Goal: Transaction & Acquisition: Purchase product/service

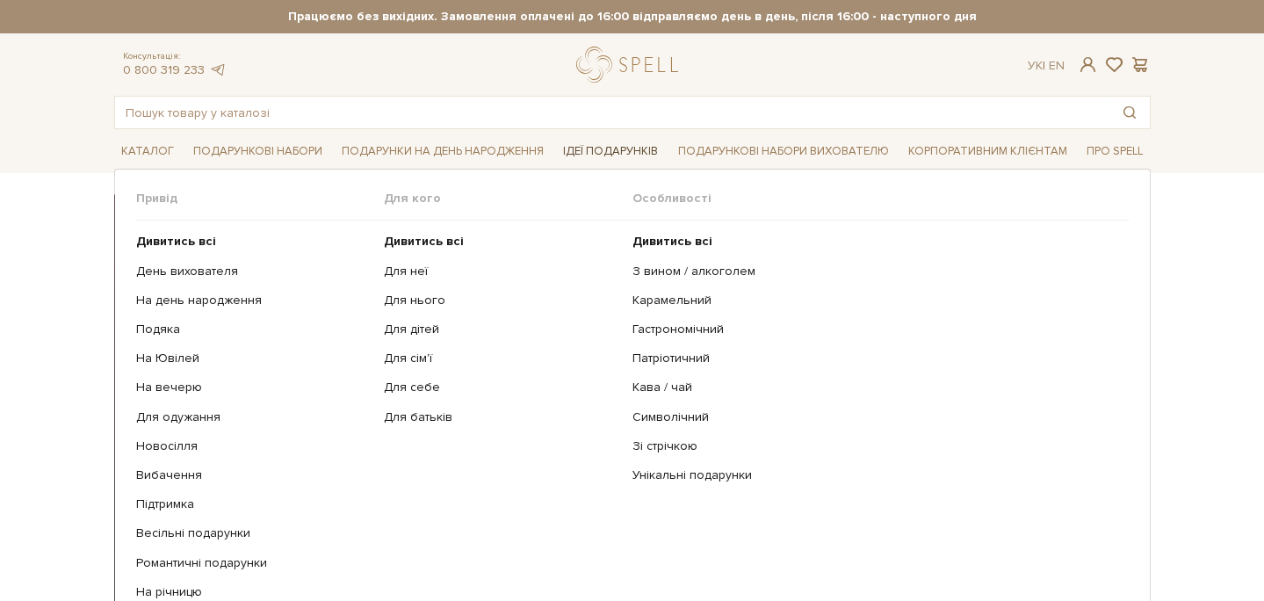
click at [581, 155] on link "Ідеї подарунків" at bounding box center [610, 151] width 109 height 27
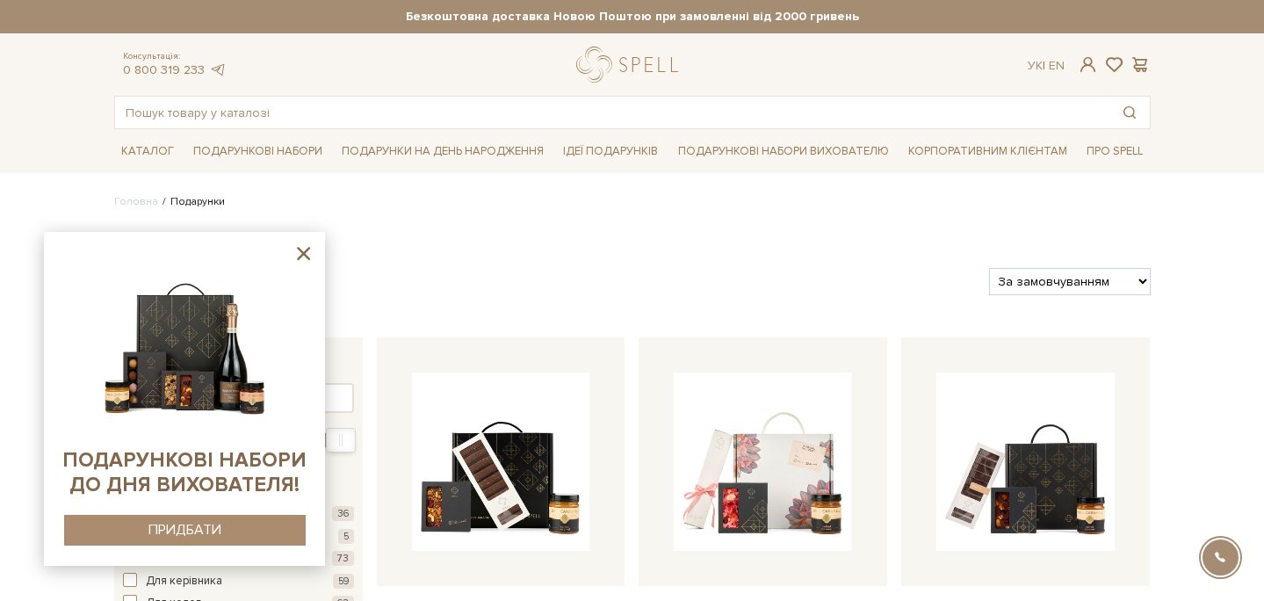
click at [302, 254] on icon at bounding box center [303, 253] width 13 height 13
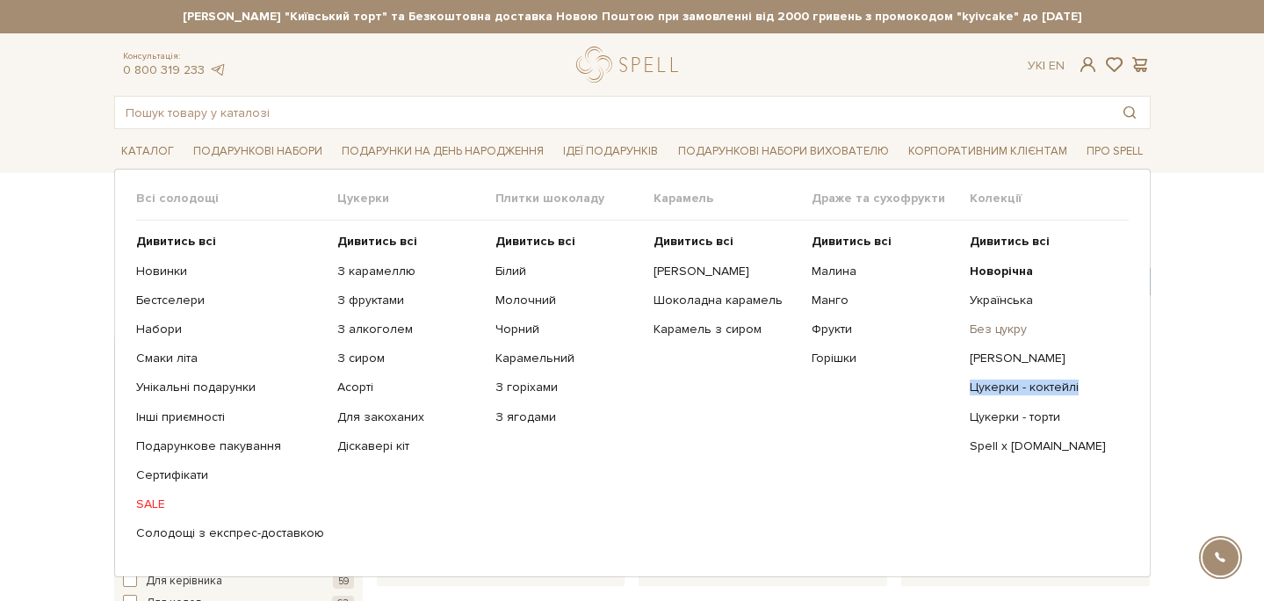
click at [997, 330] on link "Без цукру" at bounding box center [1042, 330] width 145 height 16
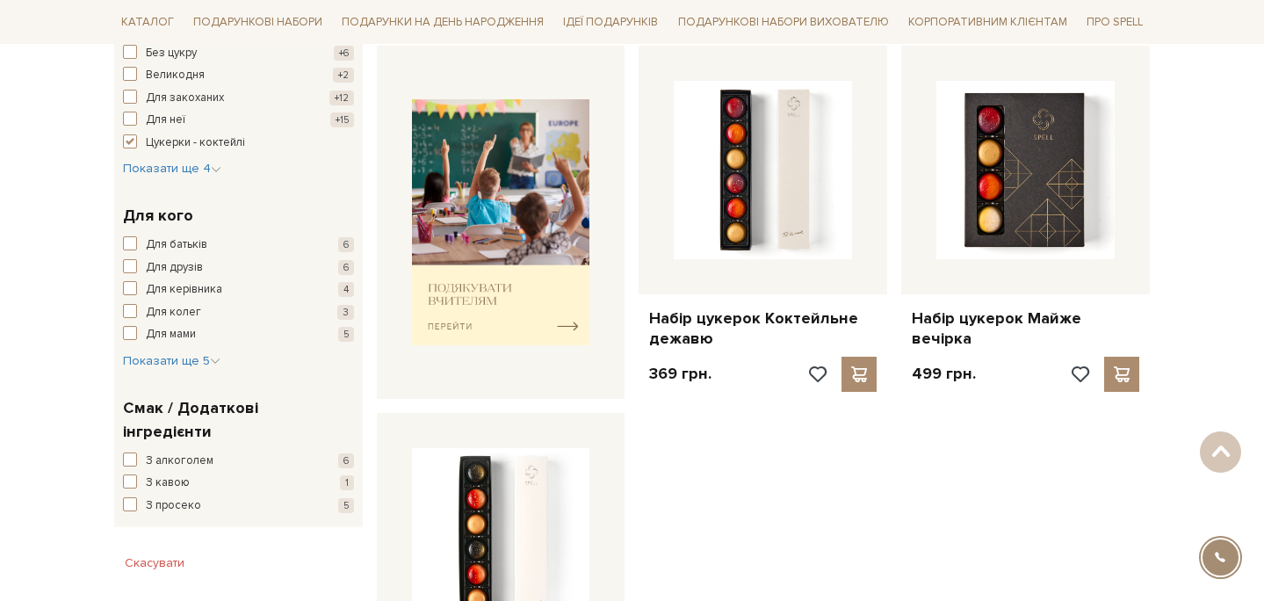
scroll to position [661, 0]
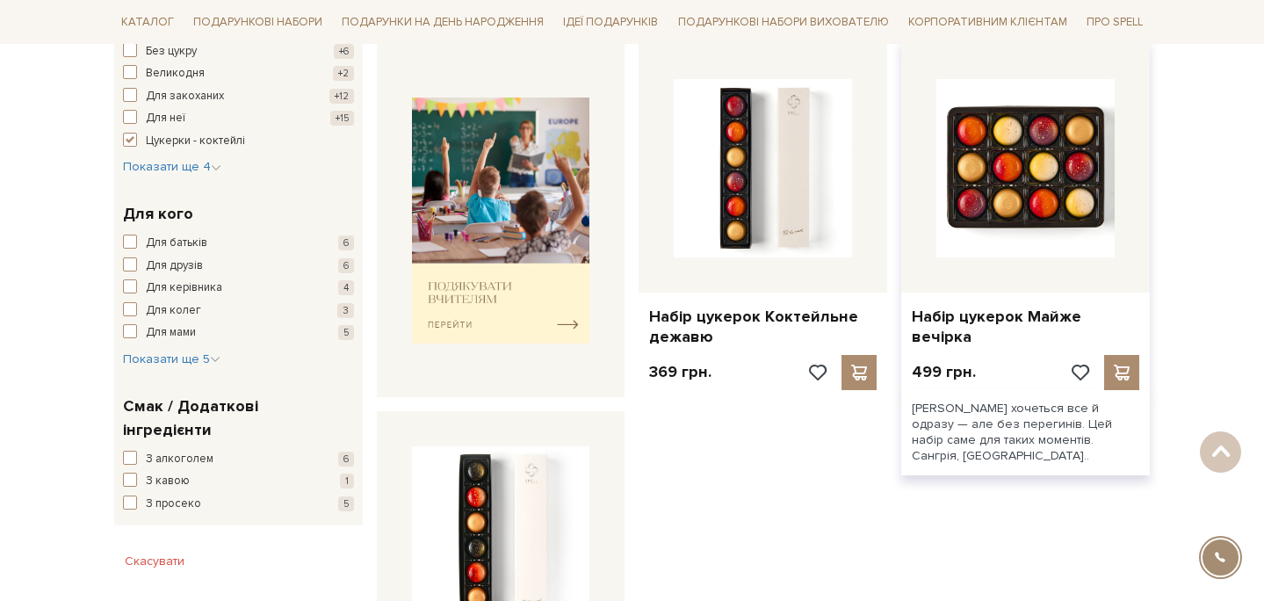
click at [1060, 203] on img at bounding box center [1026, 168] width 178 height 178
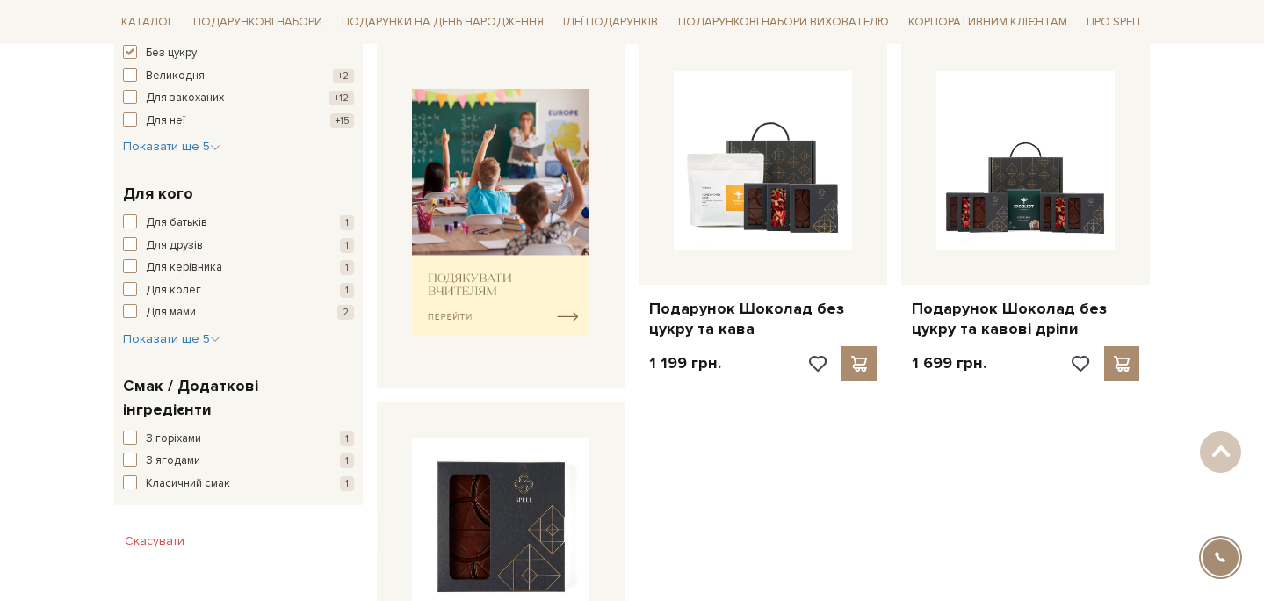
scroll to position [679, 0]
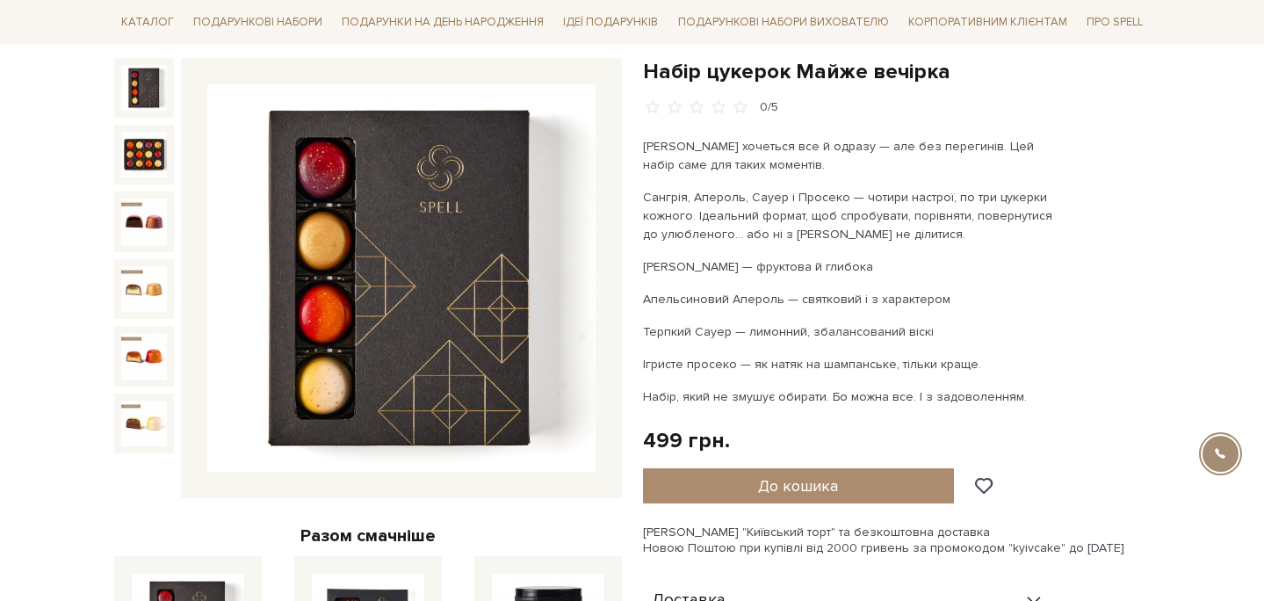
scroll to position [175, 0]
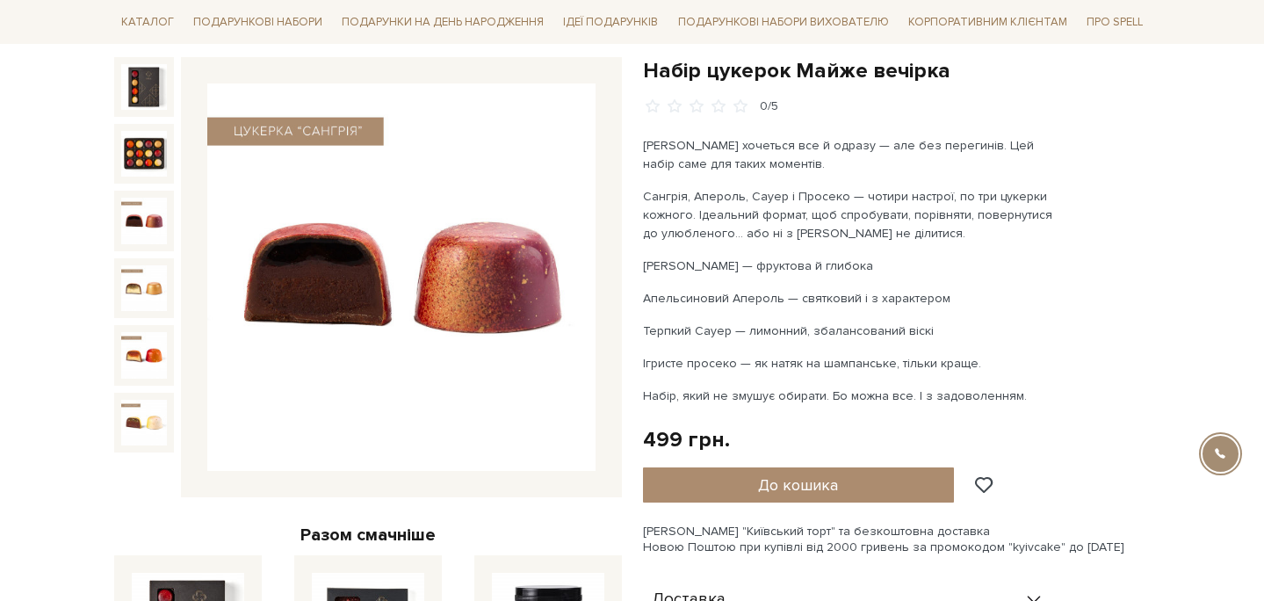
click at [152, 214] on img at bounding box center [144, 221] width 46 height 46
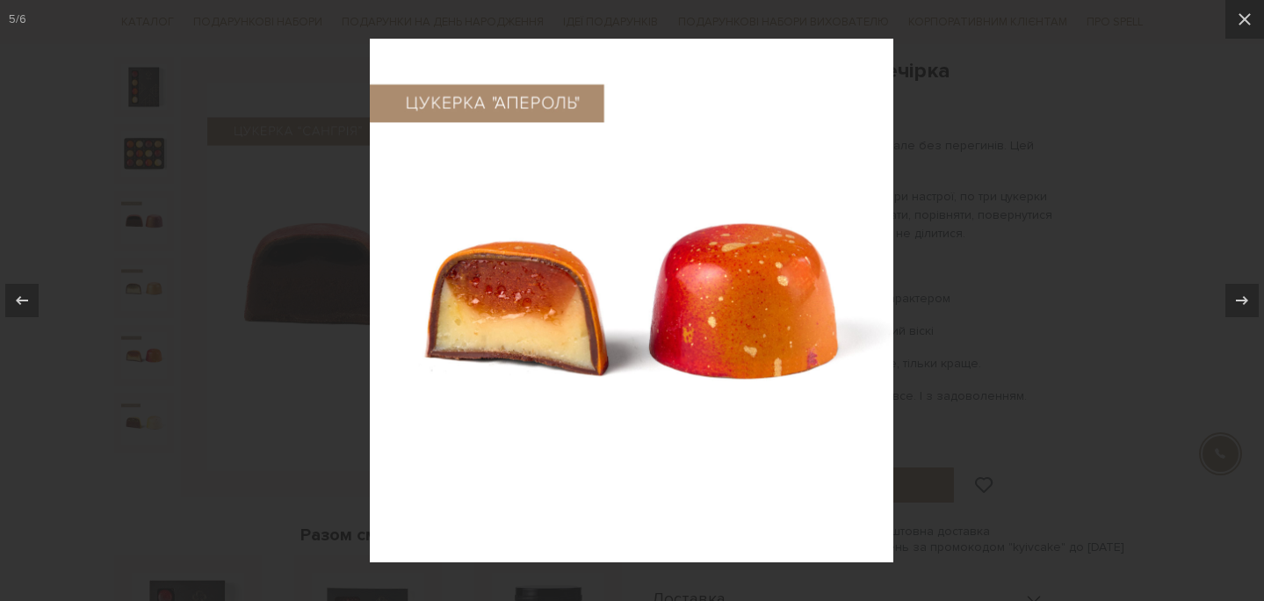
click at [1136, 195] on div at bounding box center [632, 300] width 1264 height 601
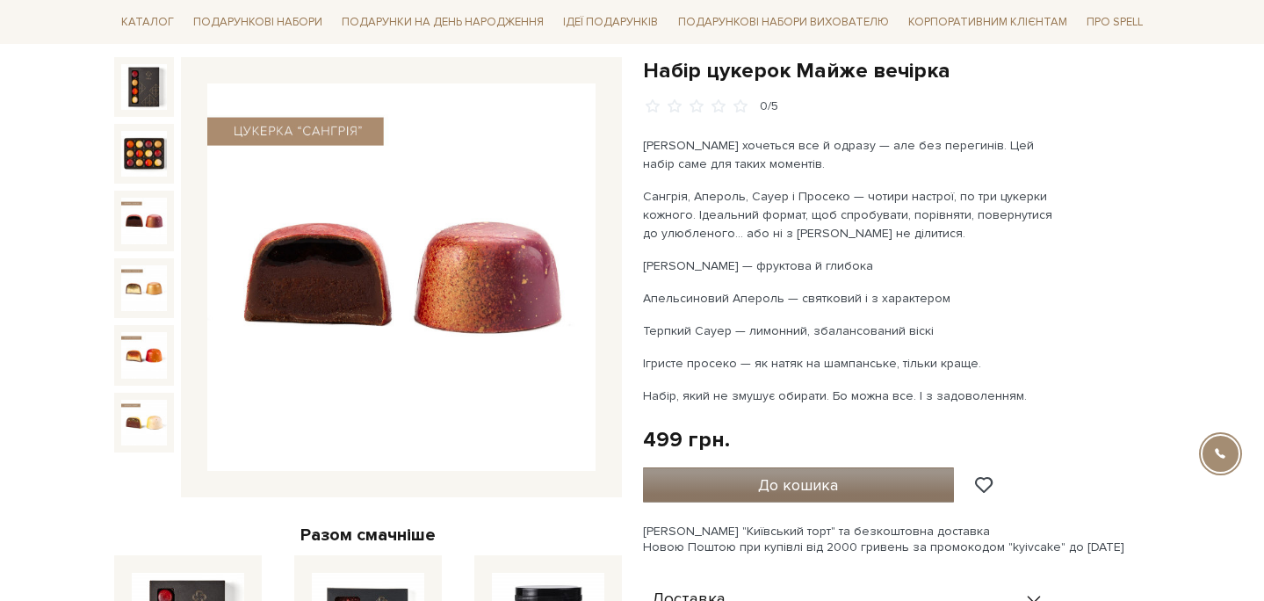
click at [866, 481] on button "До кошика" at bounding box center [799, 484] width 312 height 35
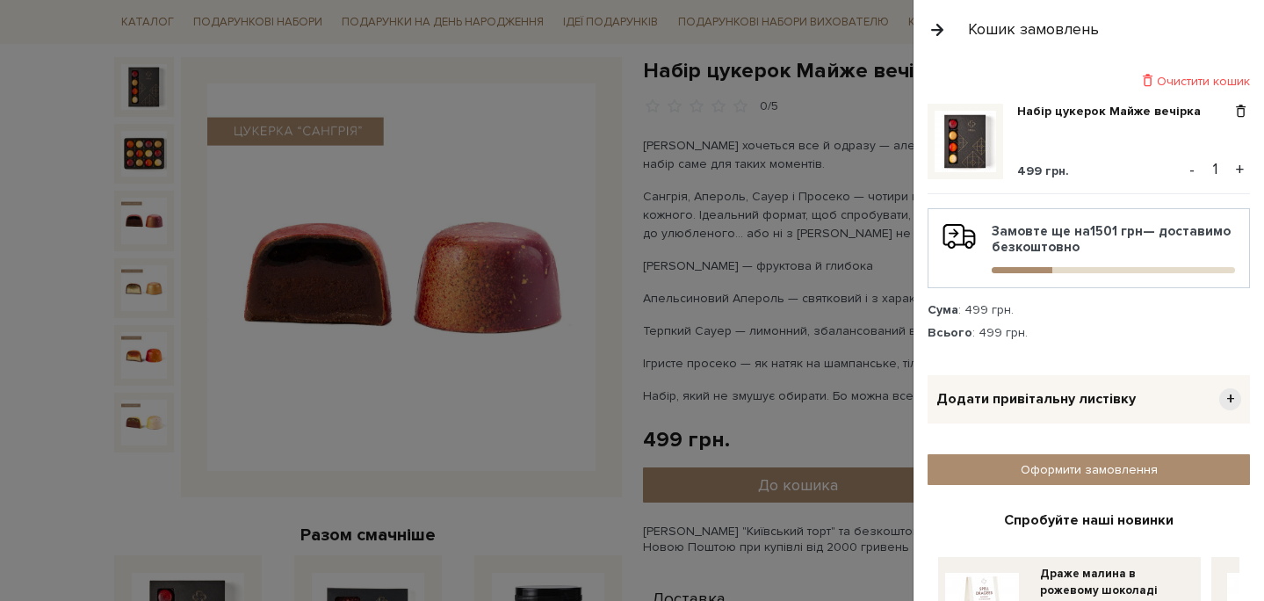
click at [1073, 385] on div "Додати привітальну листівку +" at bounding box center [1089, 399] width 322 height 48
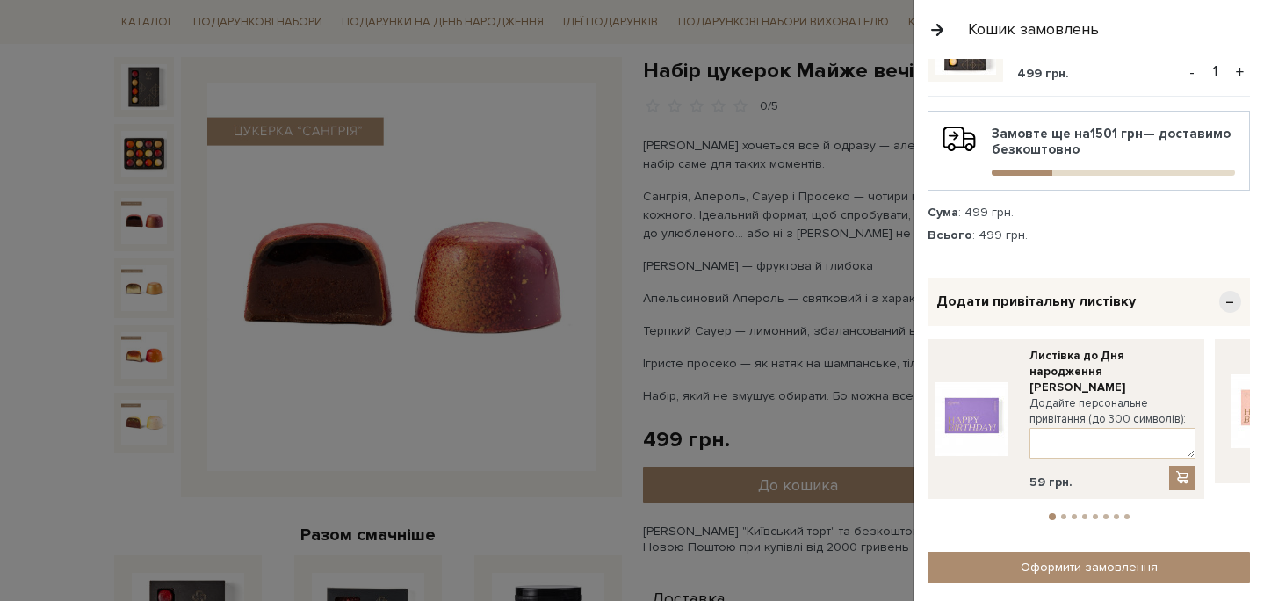
scroll to position [99, 0]
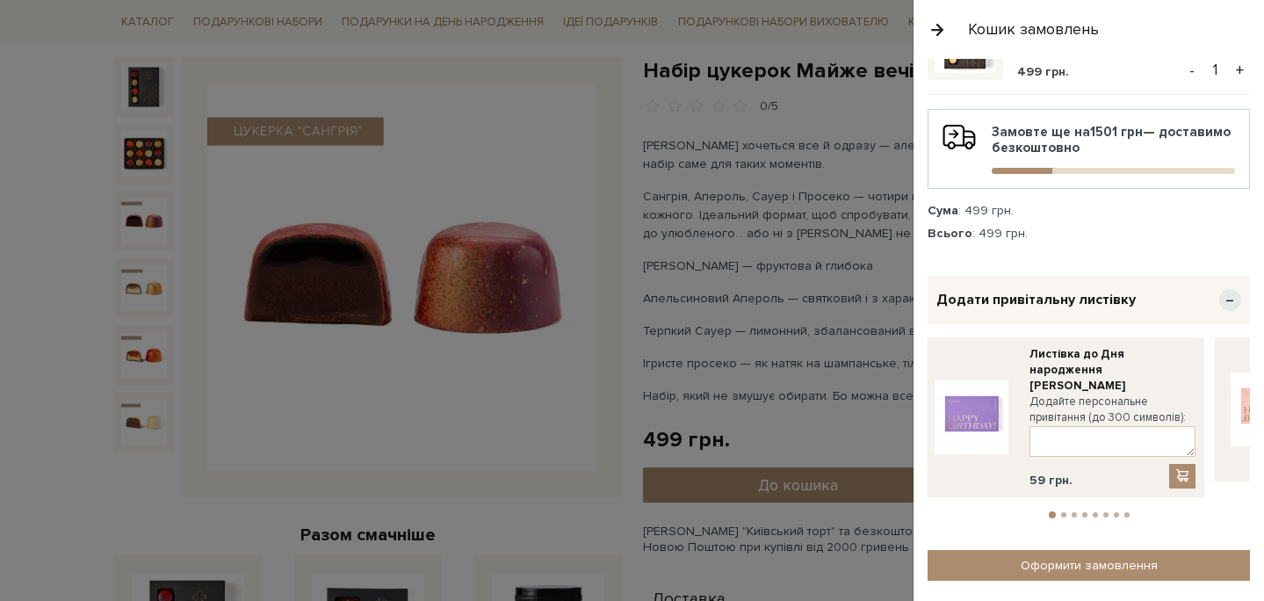
click at [1229, 440] on link at bounding box center [1268, 409] width 88 height 127
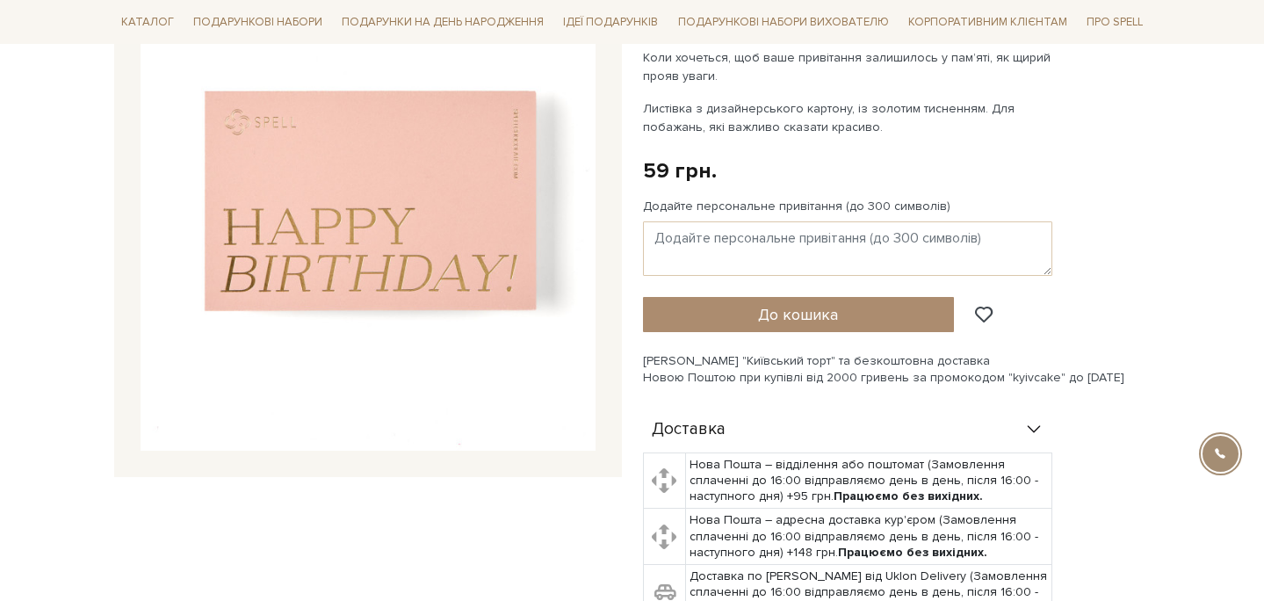
scroll to position [267, 0]
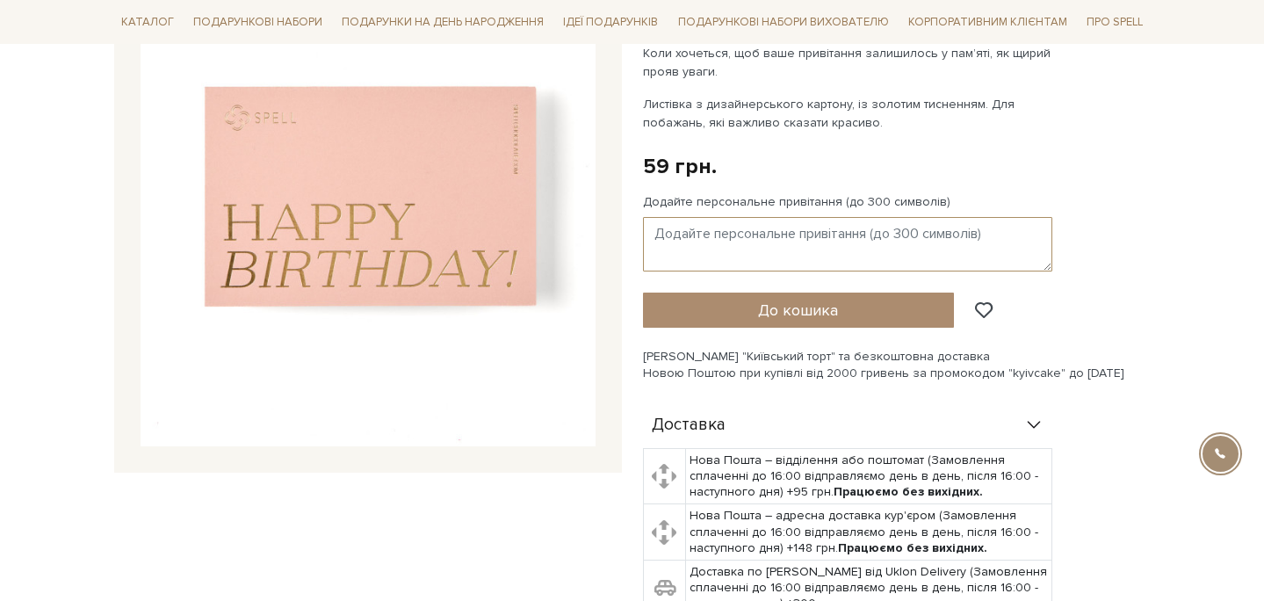
click at [966, 242] on textarea "Додайте персональне привітання (до 300 символів)" at bounding box center [847, 244] width 409 height 54
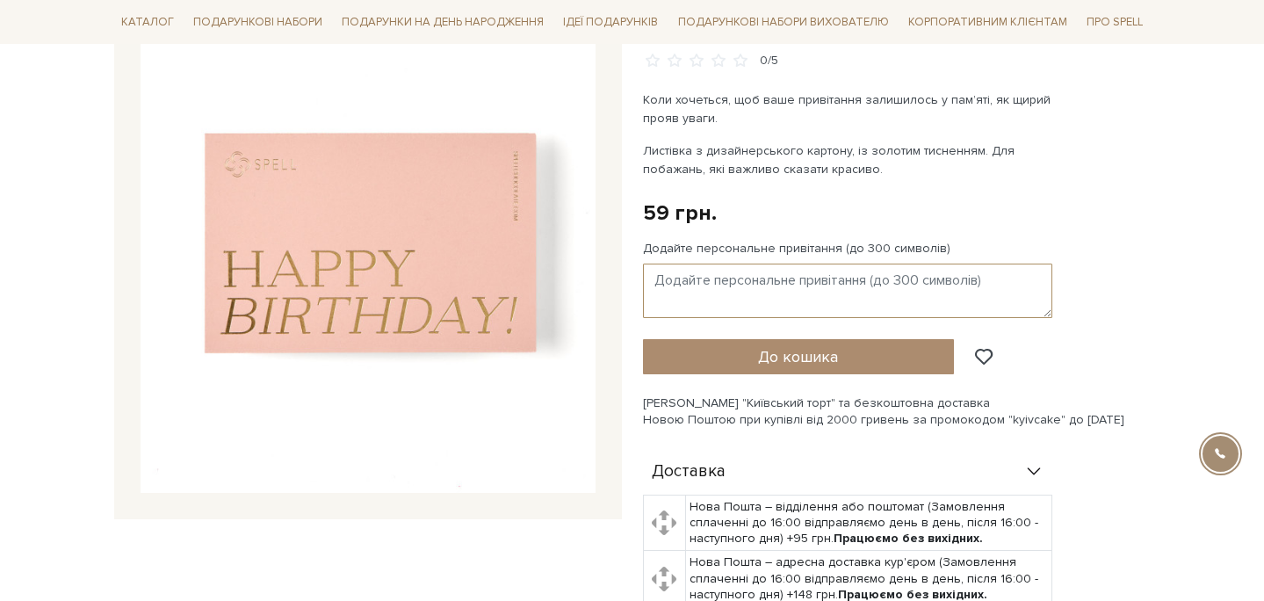
scroll to position [281, 0]
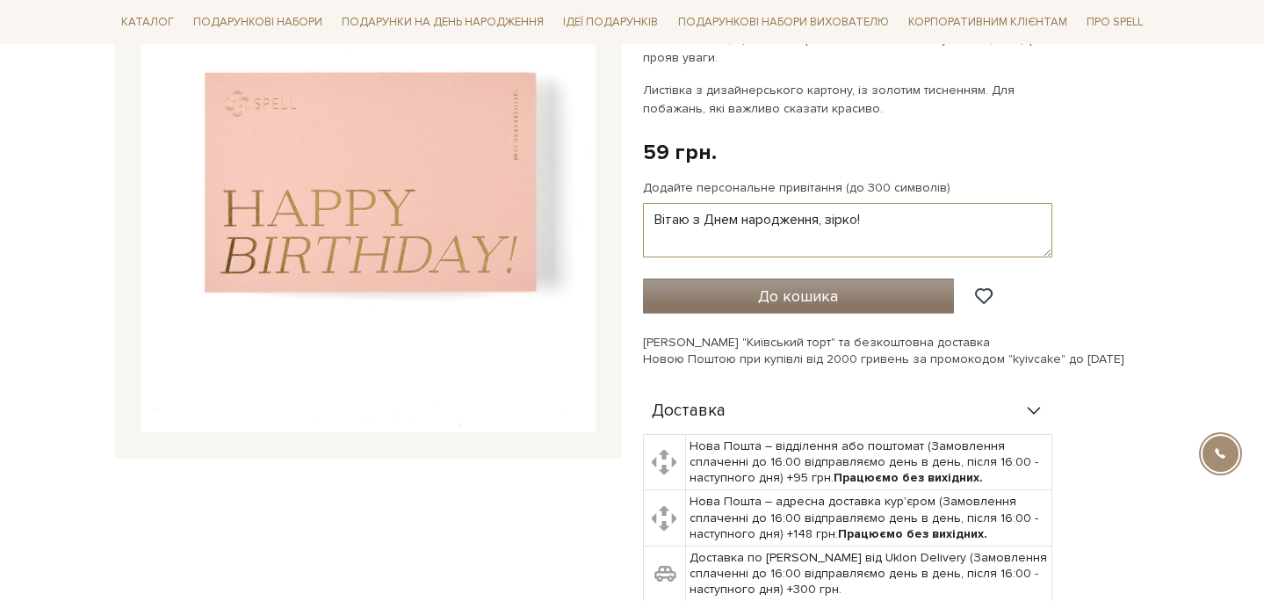
type textarea "Вітаю з Днем народження, зірко!"
click at [864, 305] on button "До кошика" at bounding box center [799, 296] width 312 height 35
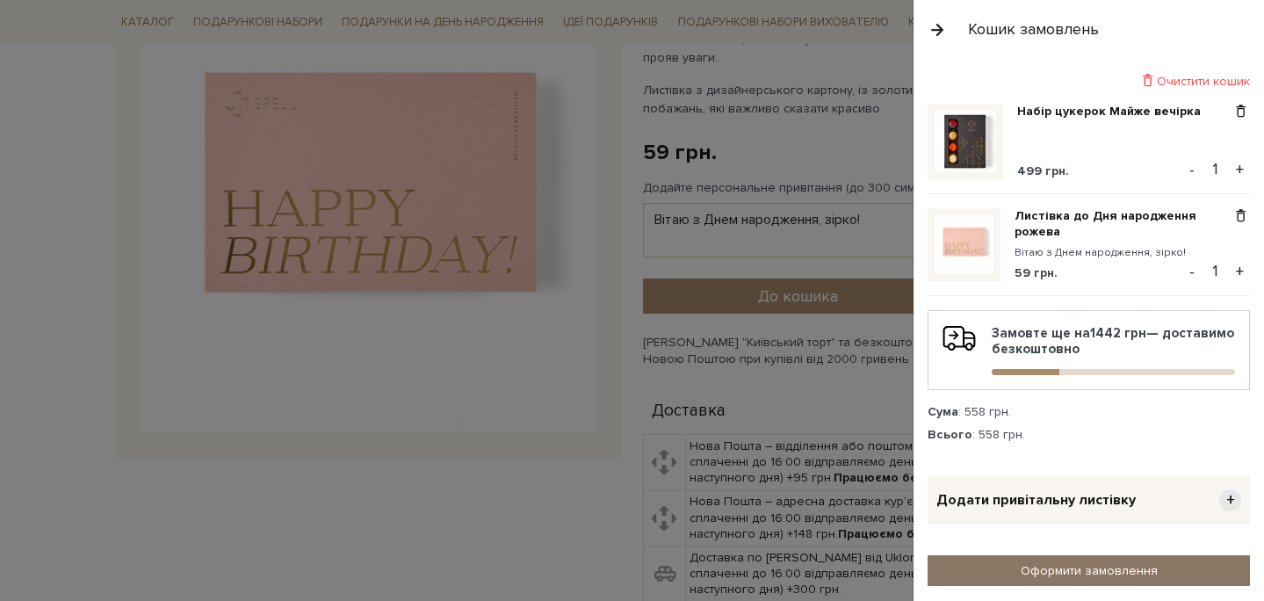
click at [1138, 574] on link "Оформити замовлення" at bounding box center [1089, 570] width 322 height 31
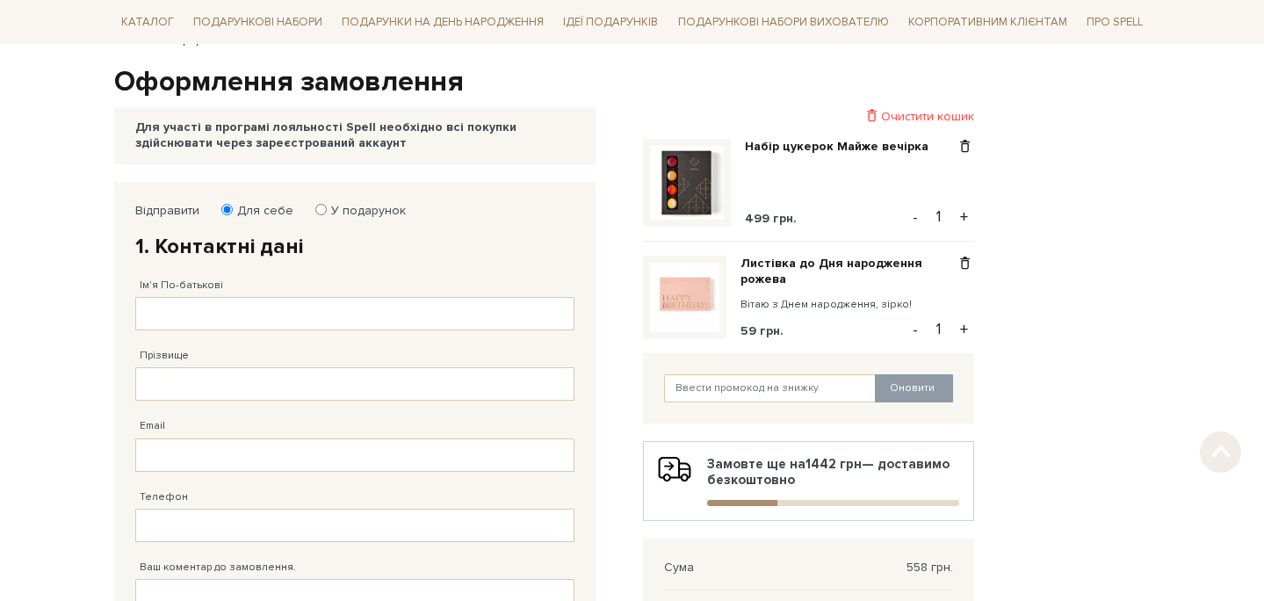
scroll to position [163, 0]
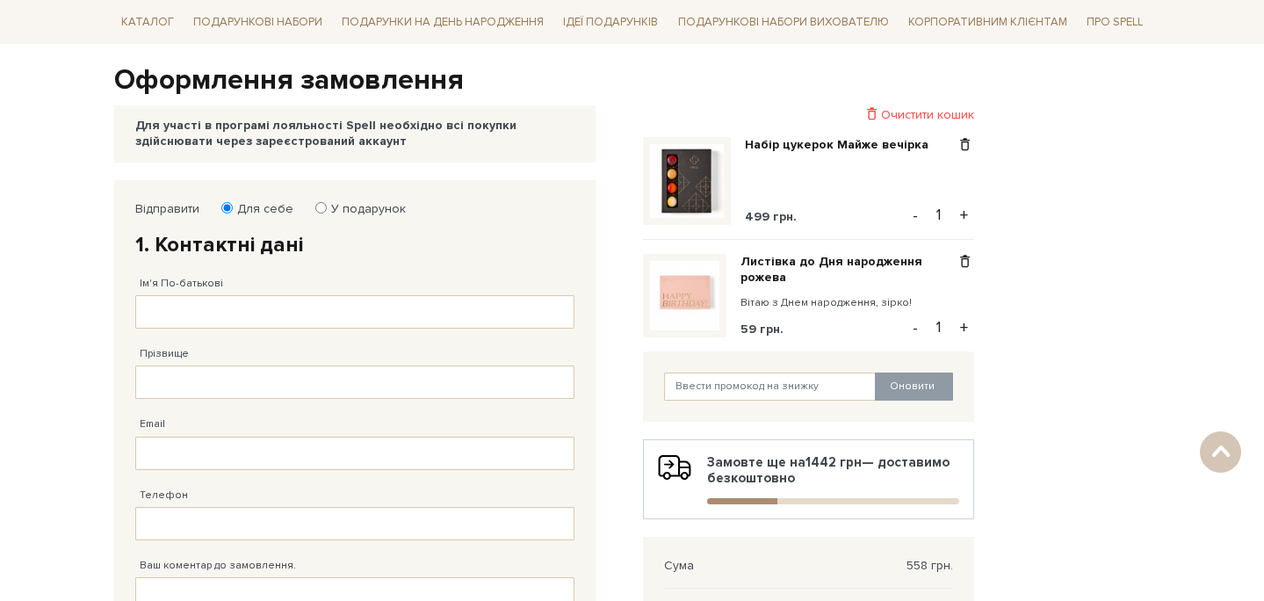
click at [366, 213] on label "У подарунок" at bounding box center [363, 209] width 86 height 16
click at [327, 213] on input "У подарунок" at bounding box center [320, 207] width 11 height 11
radio input "true"
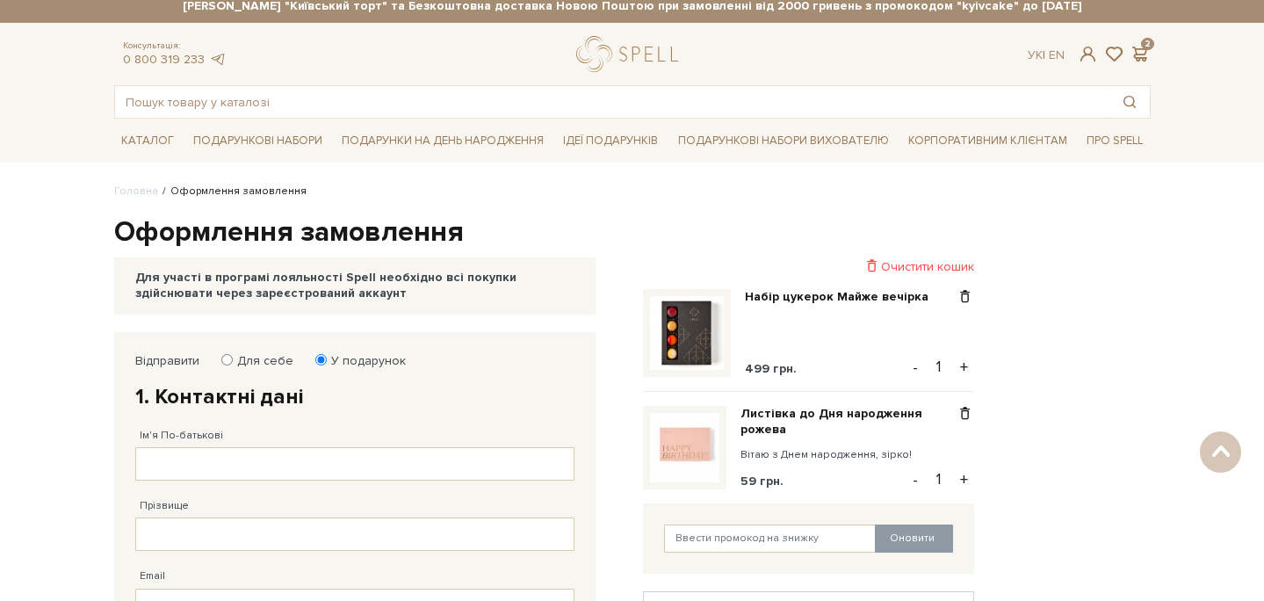
scroll to position [0, 0]
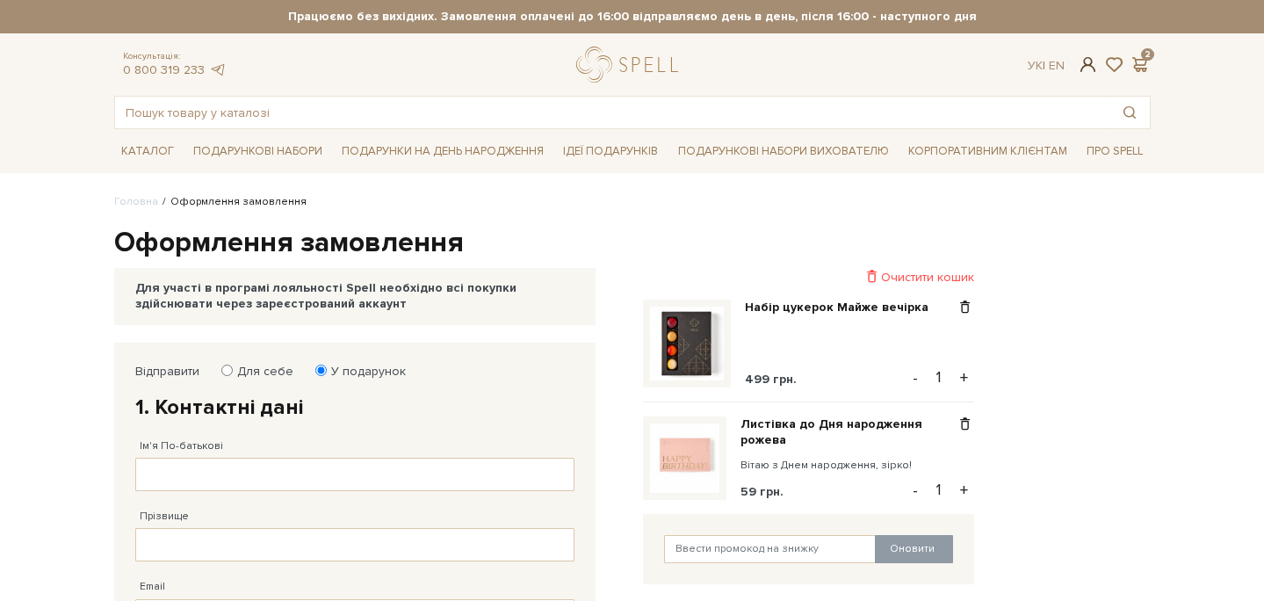
click at [1089, 71] on span at bounding box center [1087, 64] width 21 height 18
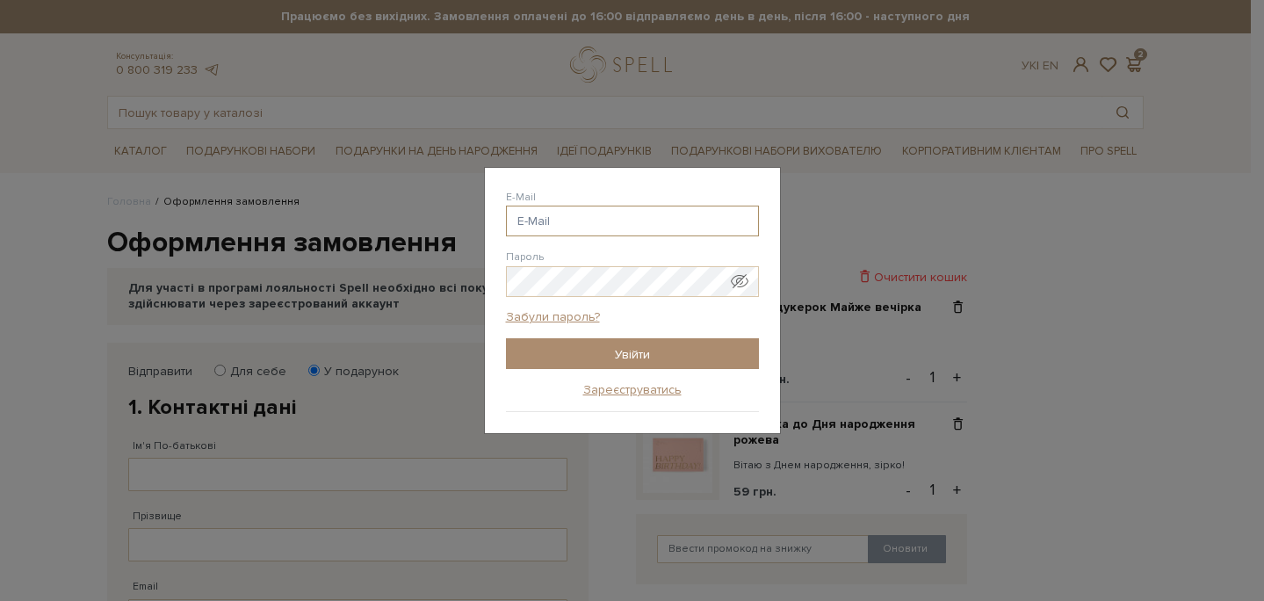
click at [610, 226] on input "E-Mail" at bounding box center [632, 221] width 253 height 31
type input "oovchinnikovaa@gmail.com"
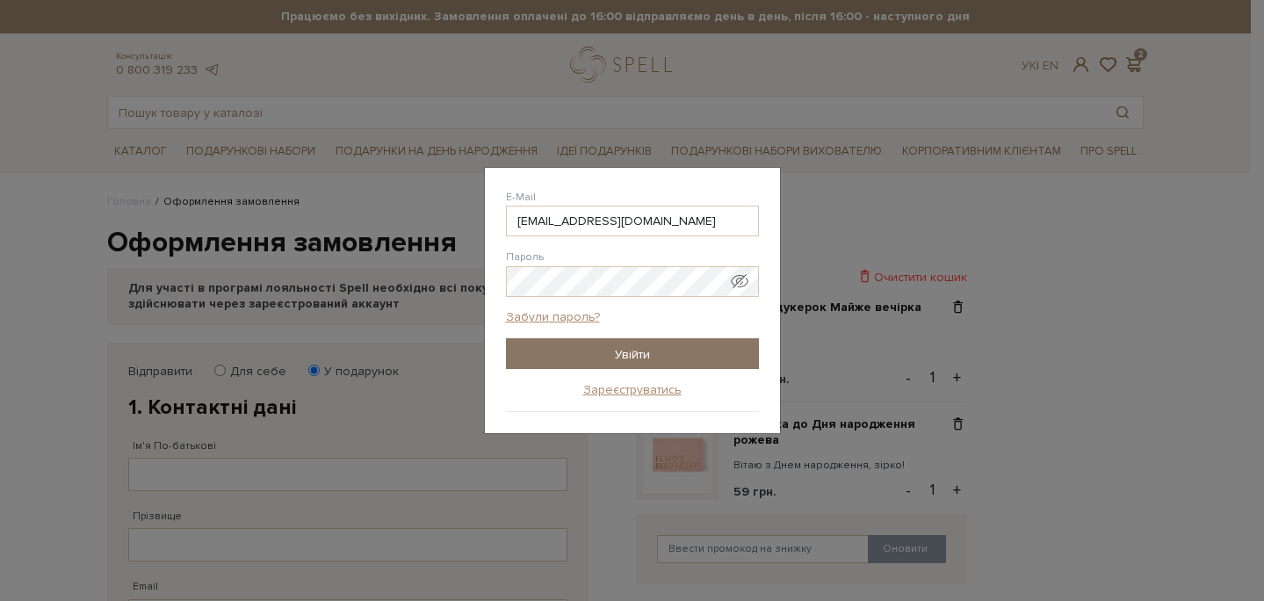
click at [629, 349] on input "Увійти" at bounding box center [632, 353] width 253 height 31
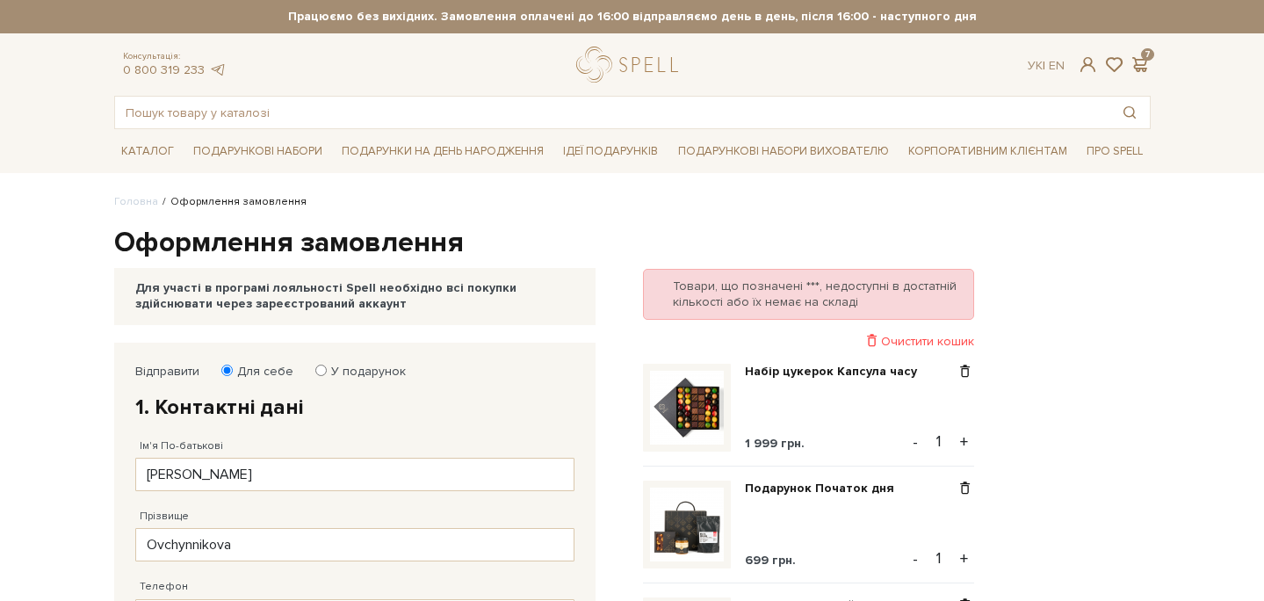
click at [347, 361] on div "Відправити Для себе У подарунок 1. Контактні дані Ім'я По-батькові [PERSON_NAME…" at bounding box center [355, 592] width 457 height 474
click at [351, 362] on div "Відправити Для себе У подарунок 1. Контактні дані Ім'я По-батькові [PERSON_NAME…" at bounding box center [355, 592] width 457 height 474
click at [370, 374] on label "У подарунок" at bounding box center [363, 372] width 86 height 16
click at [327, 374] on input "У подарунок" at bounding box center [320, 370] width 11 height 11
radio input "true"
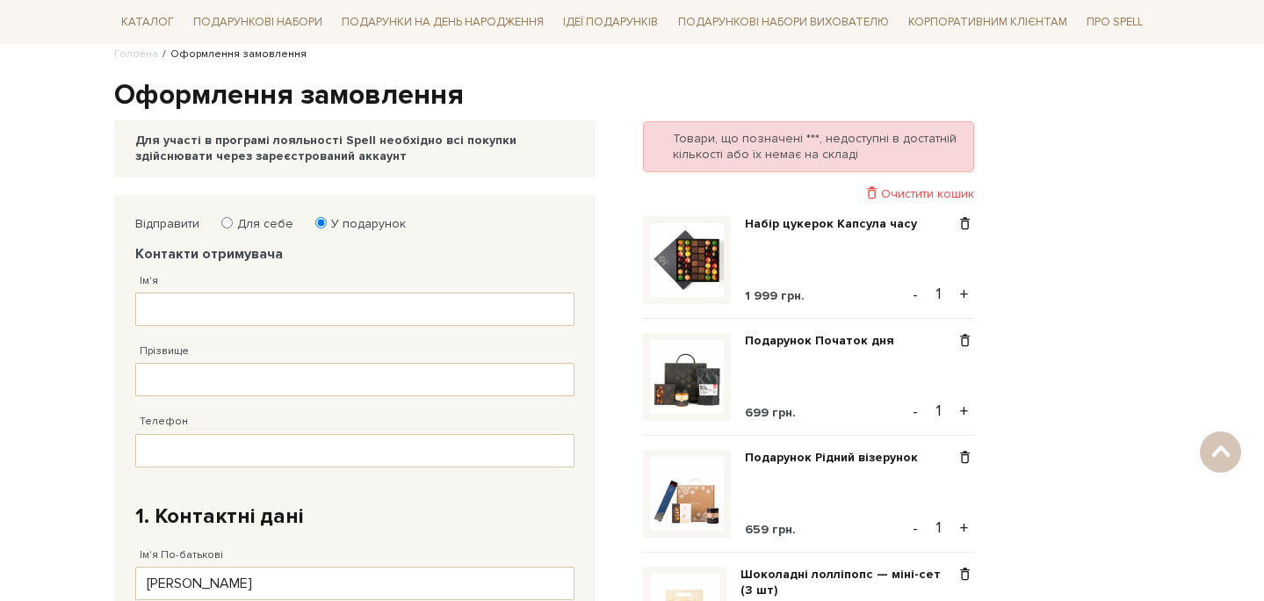
scroll to position [128, 0]
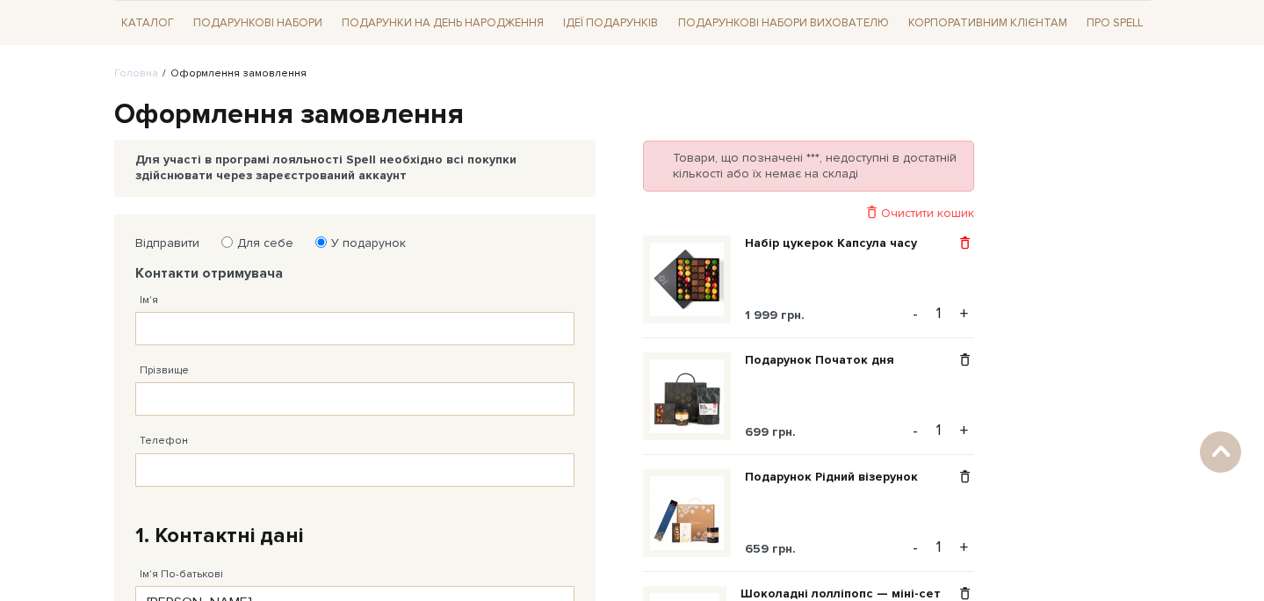
click at [966, 246] on span at bounding box center [965, 243] width 18 height 16
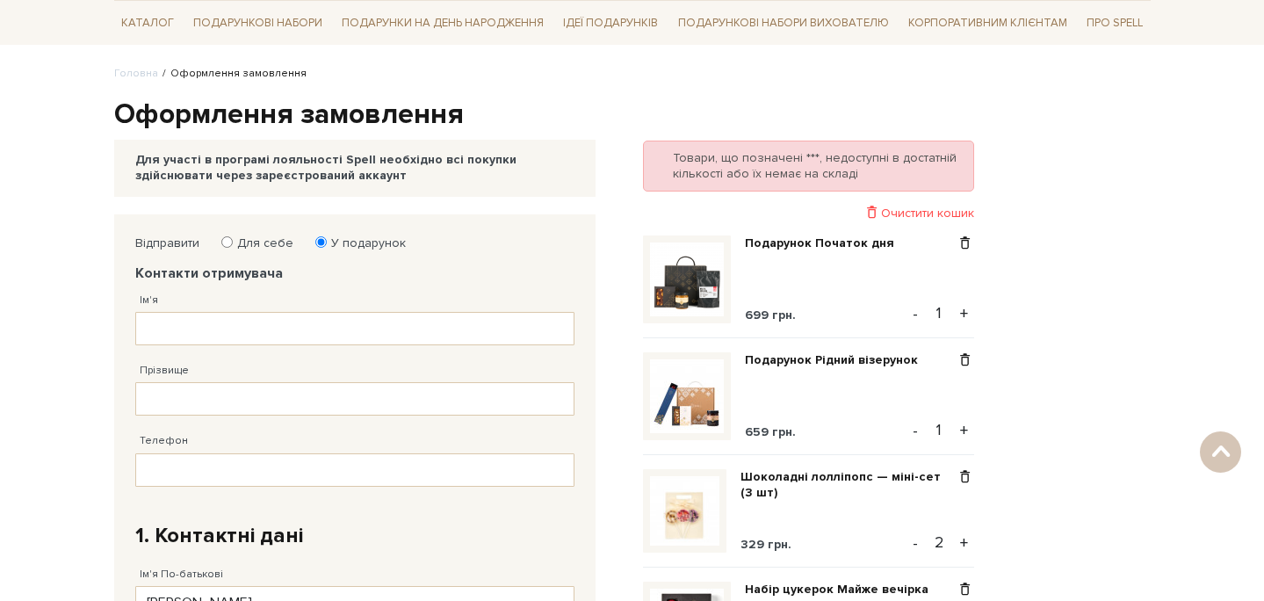
click at [966, 246] on span at bounding box center [965, 243] width 18 height 16
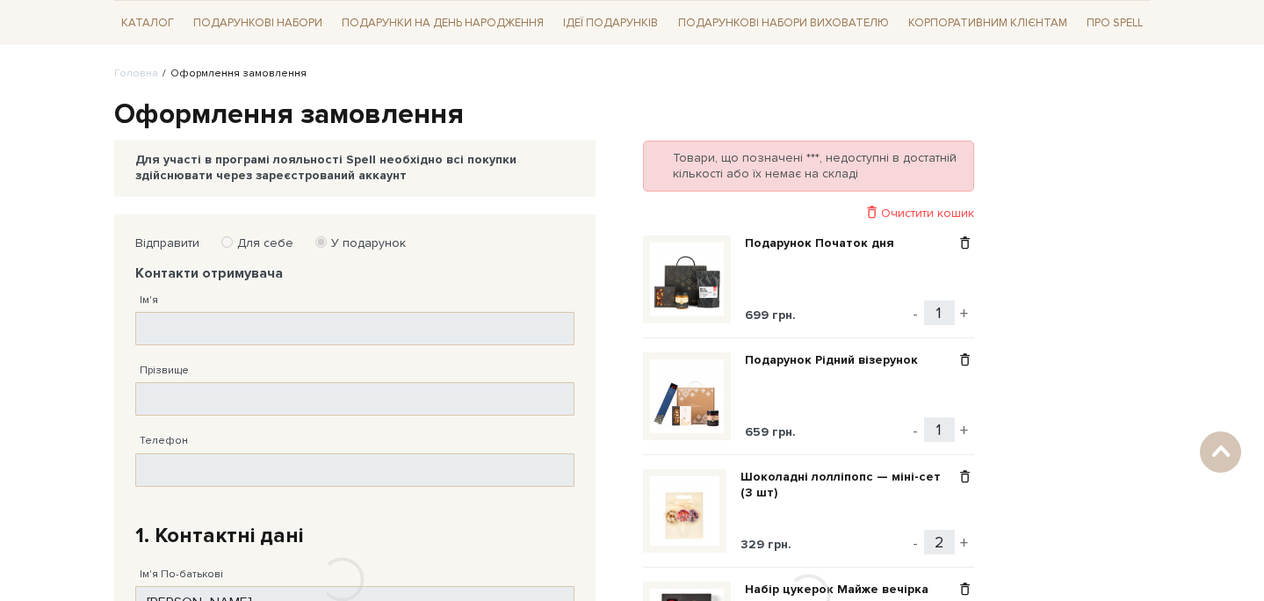
click at [966, 246] on div at bounding box center [808, 596] width 331 height 911
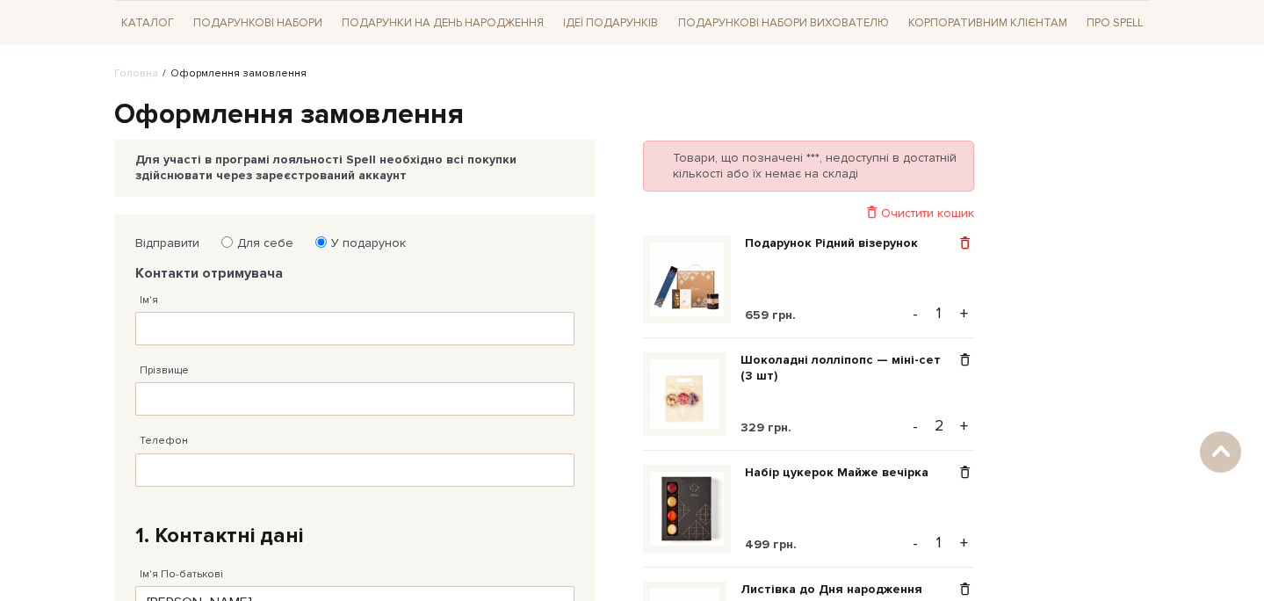
click at [966, 245] on span at bounding box center [965, 243] width 18 height 16
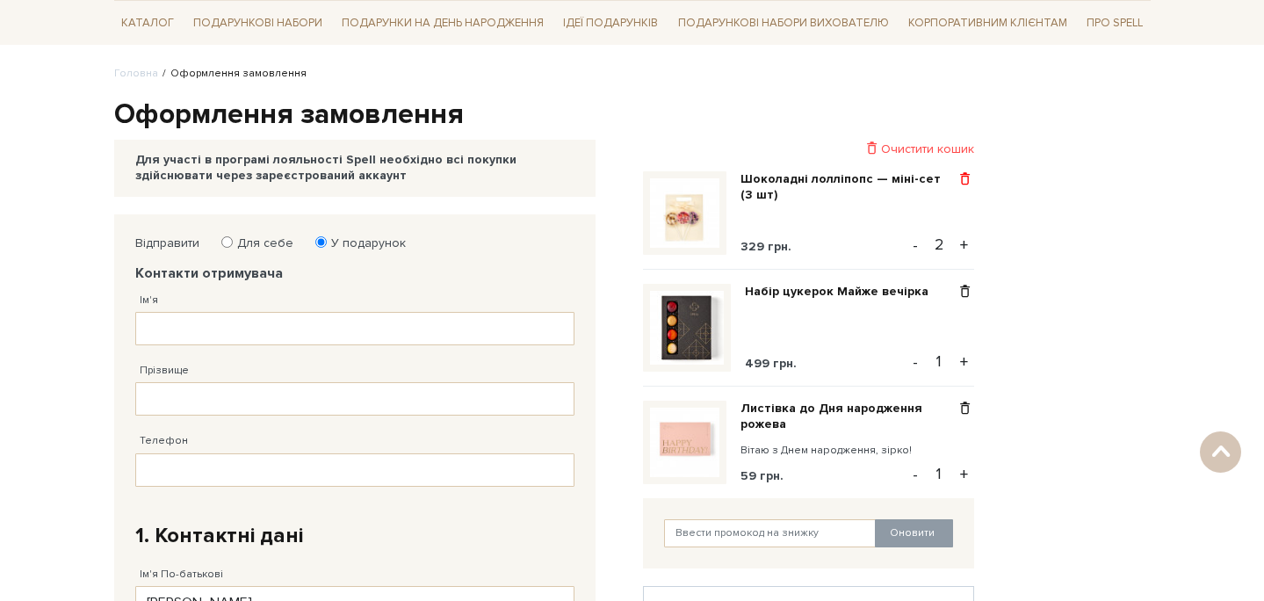
click at [969, 176] on span at bounding box center [965, 179] width 18 height 16
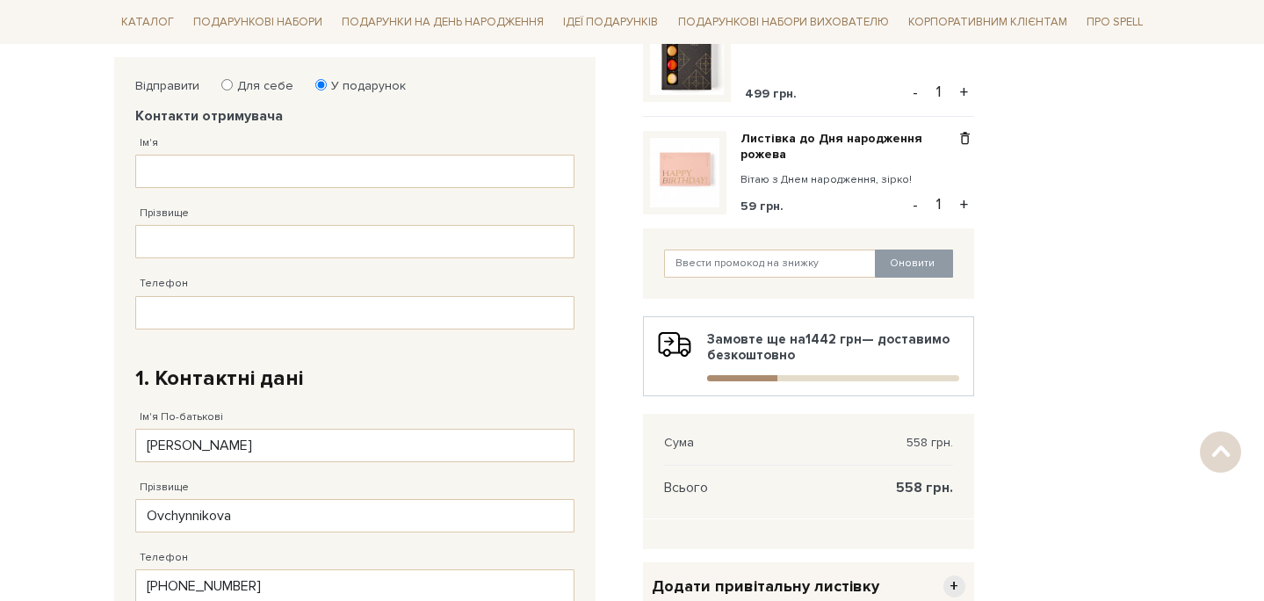
scroll to position [310, 0]
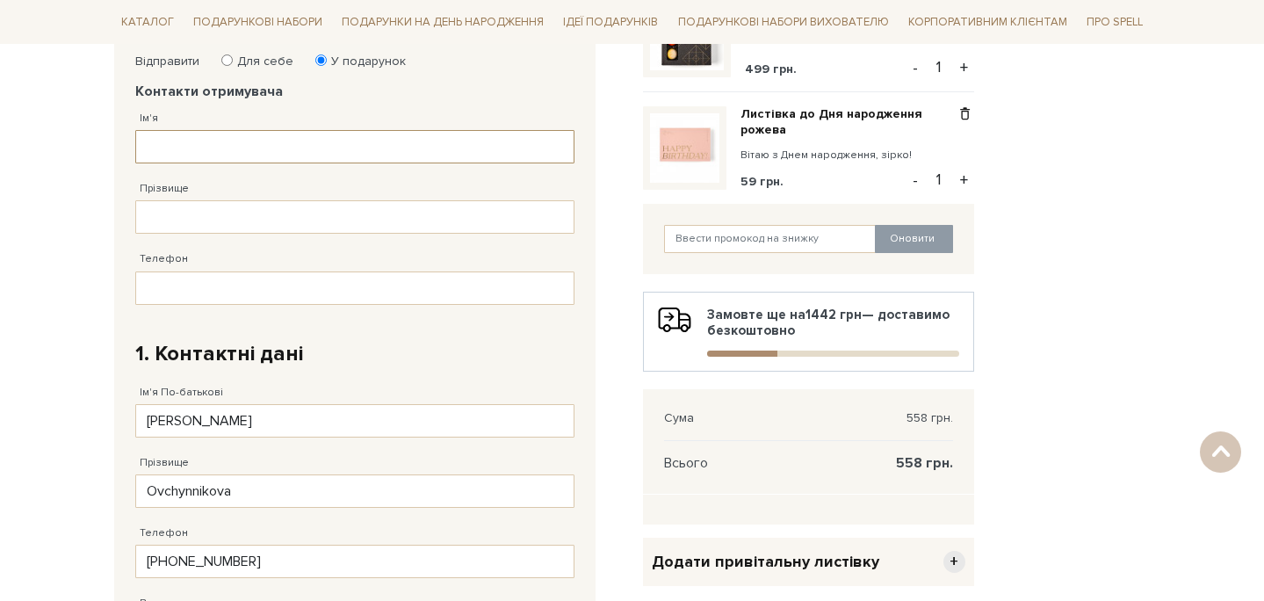
click at [475, 154] on input "Ім'я" at bounding box center [354, 146] width 439 height 33
type input "Софія"
click at [395, 216] on input "Прізвище" at bounding box center [354, 216] width 439 height 33
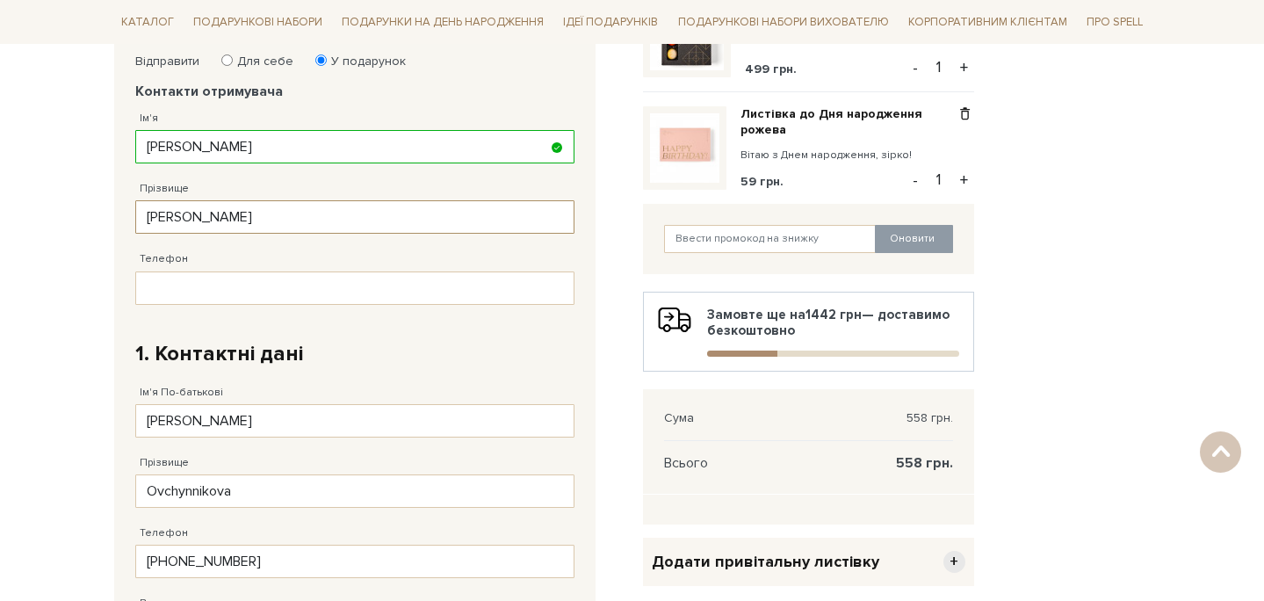
type input "Лащук"
click at [378, 286] on input "Телефон" at bounding box center [354, 288] width 439 height 33
paste input "38 (097) 604 21 43"
type input "38 (097) 604 21 43"
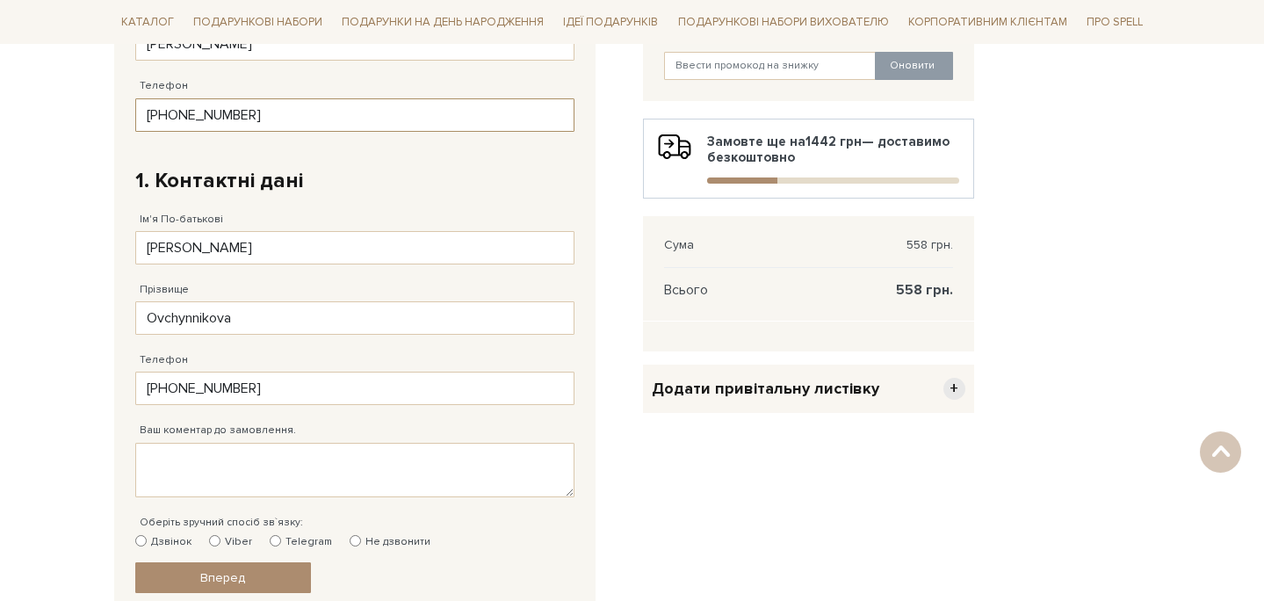
scroll to position [639, 0]
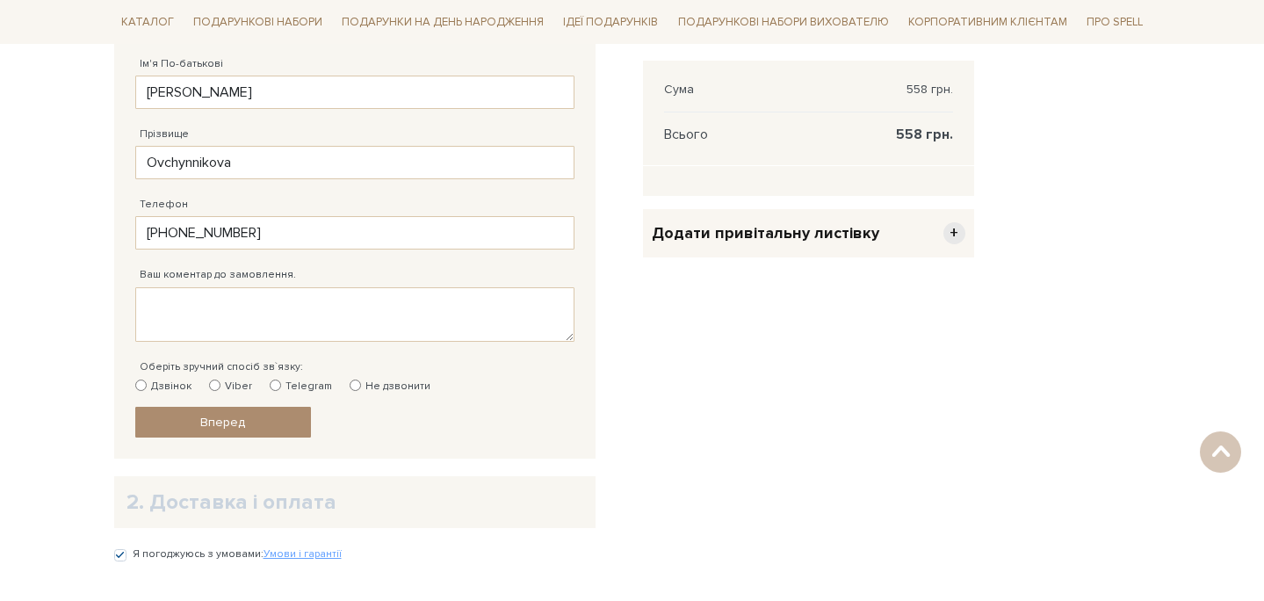
click at [297, 383] on label "Telegram" at bounding box center [301, 387] width 62 height 16
click at [281, 383] on input "Telegram" at bounding box center [275, 385] width 11 height 11
radio input "true"
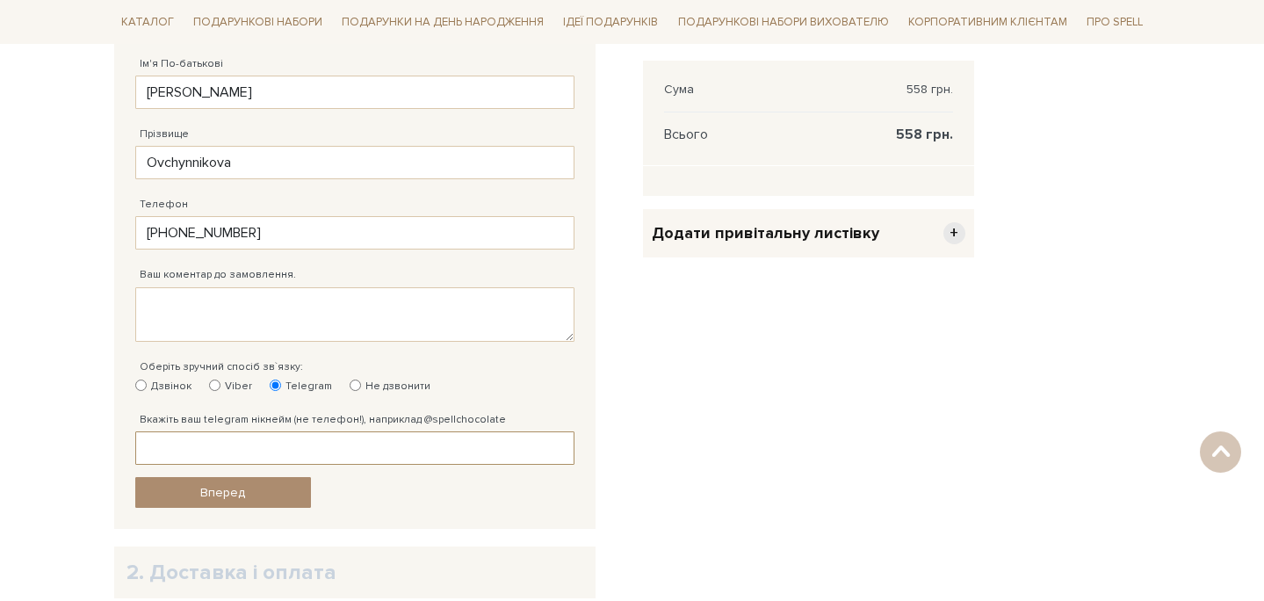
click at [305, 451] on input "Вкажіть ваш telegram нікнейм (не телефон!), наприклад @spellchocolate" at bounding box center [354, 447] width 439 height 33
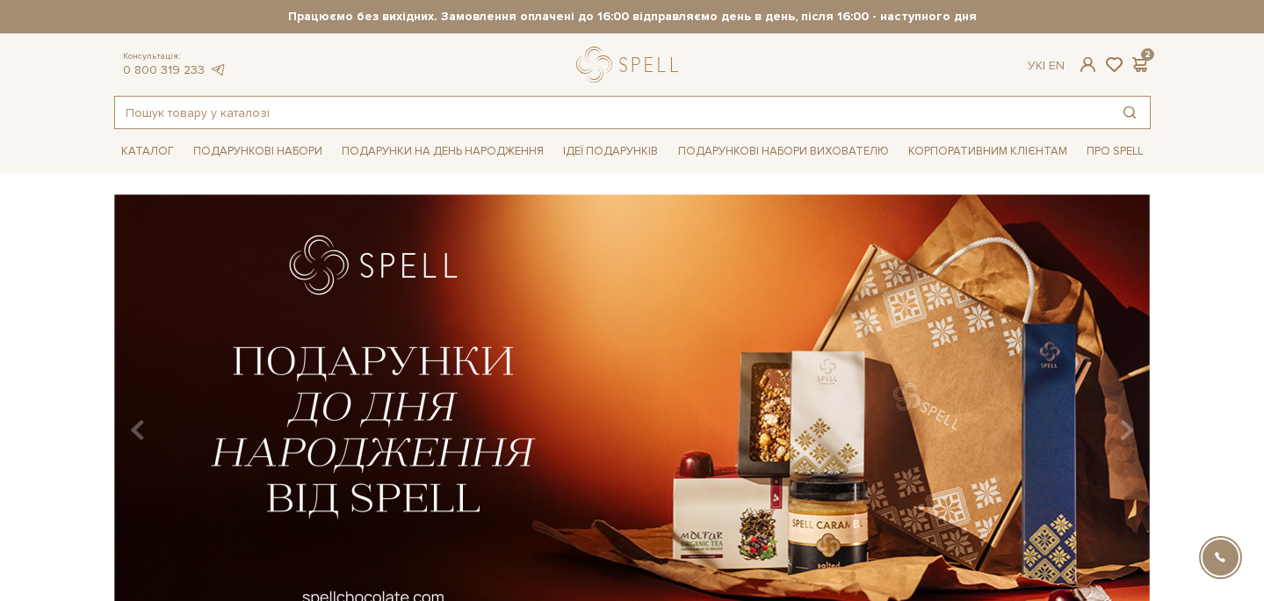
click at [551, 118] on input "text" at bounding box center [612, 113] width 995 height 32
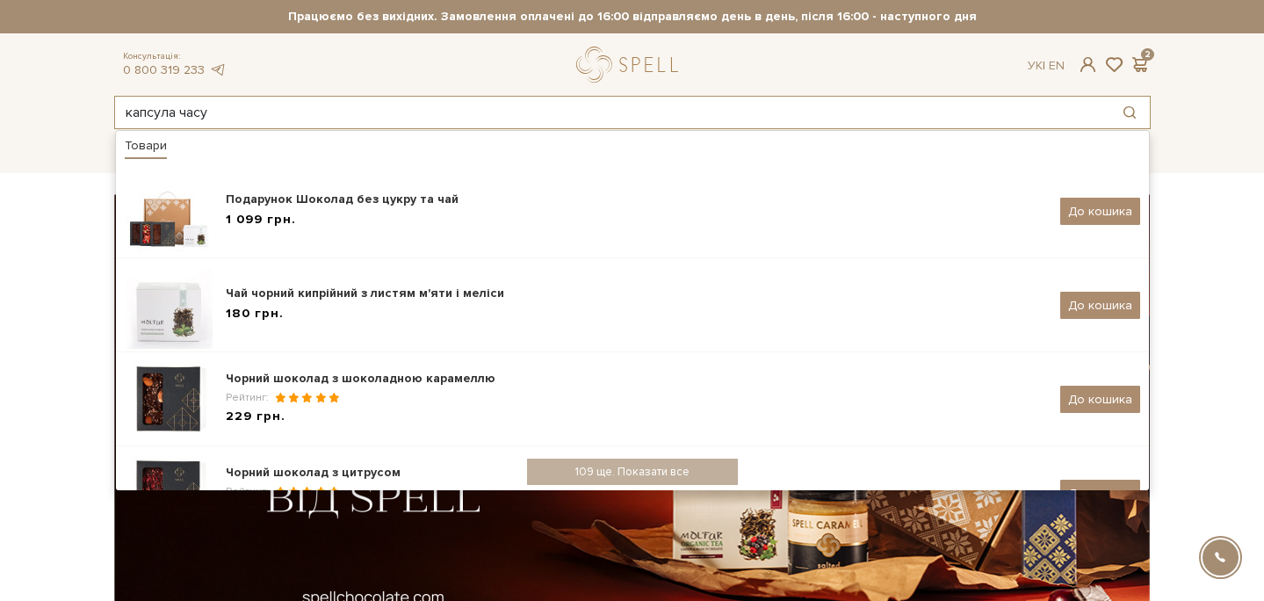
type input "капсула часу"
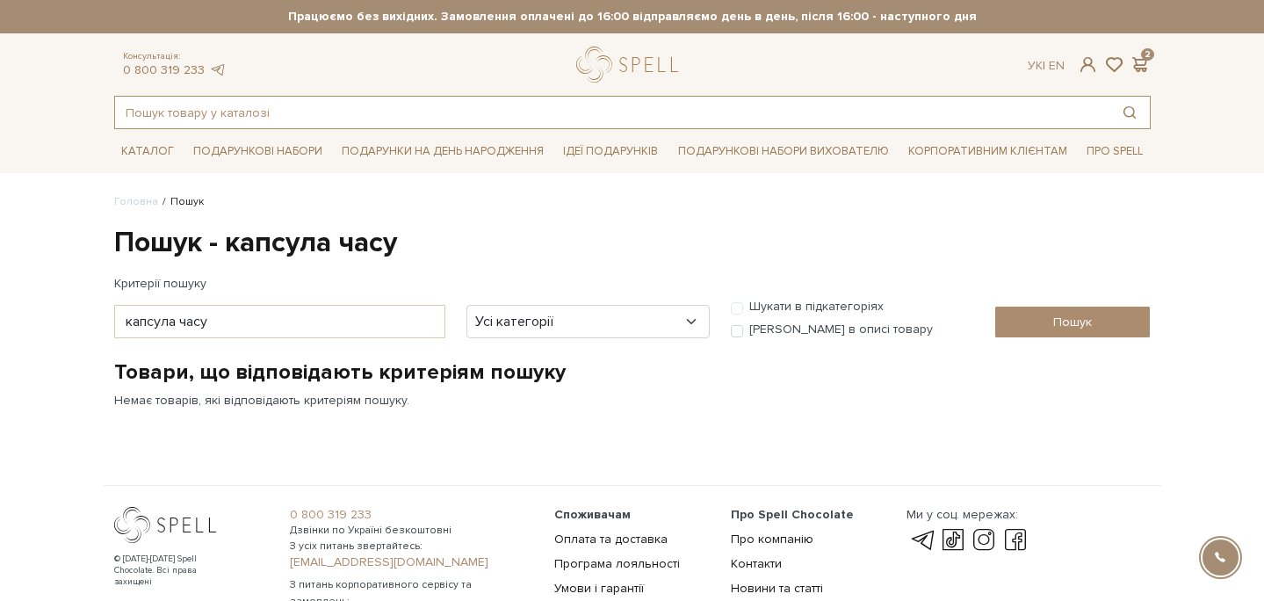
click at [331, 110] on input "text" at bounding box center [612, 113] width 995 height 32
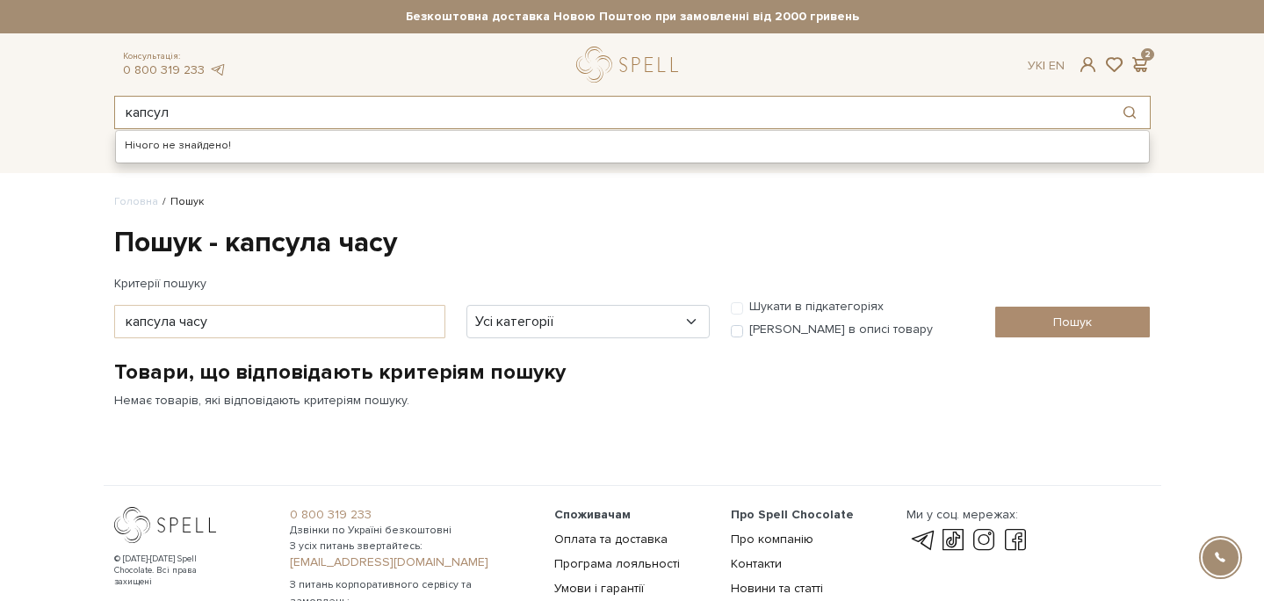
type input "капсула"
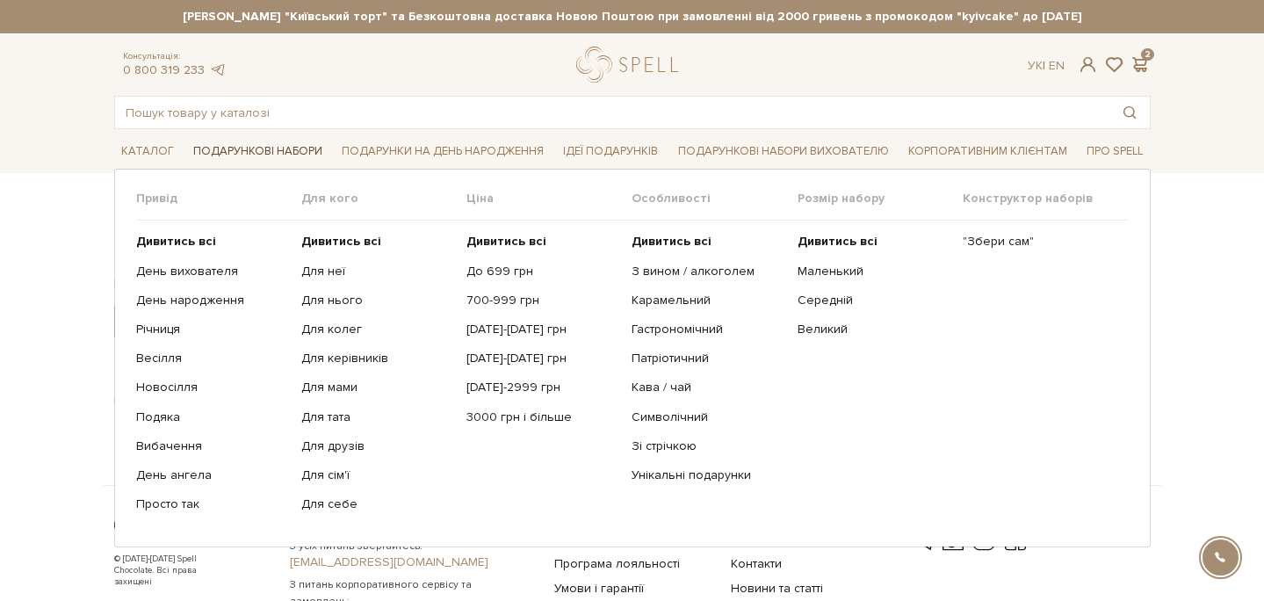
click at [273, 145] on link "Подарункові набори" at bounding box center [257, 151] width 143 height 27
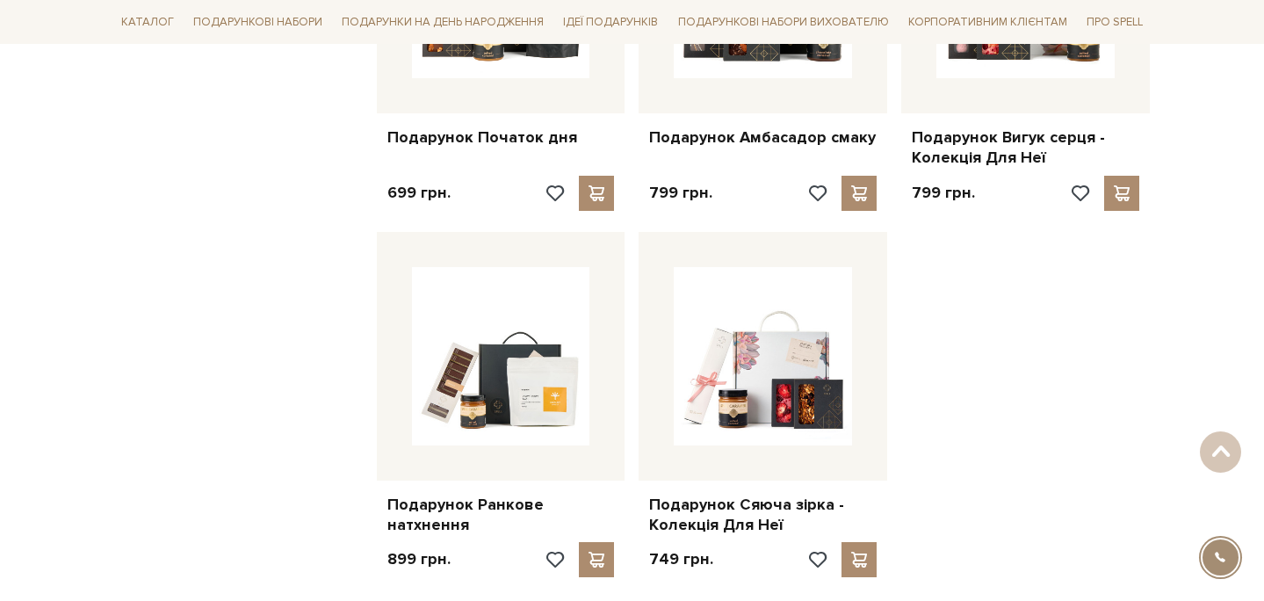
scroll to position [1958, 0]
